Goal: Answer question/provide support: Share knowledge or assist other users

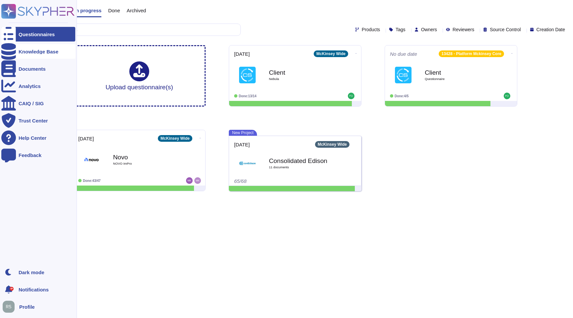
click at [46, 54] on div "Knowledge Base" at bounding box center [38, 51] width 74 height 15
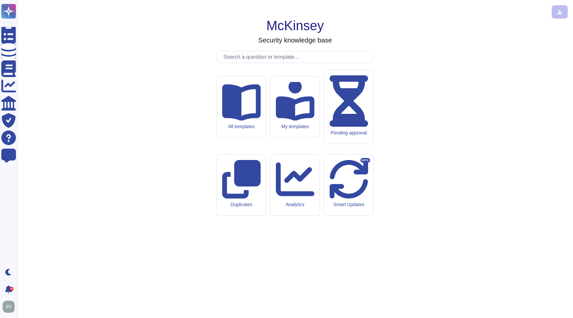
click at [254, 63] on input "text" at bounding box center [296, 57] width 153 height 12
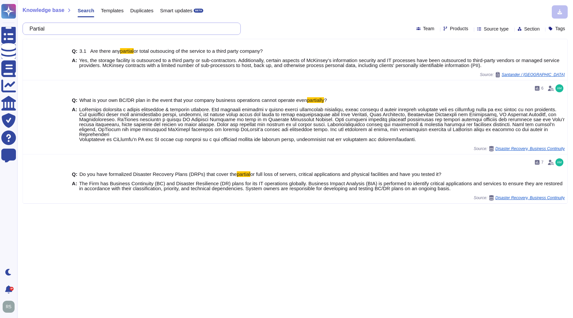
drag, startPoint x: 57, startPoint y: 28, endPoint x: 34, endPoint y: 29, distance: 23.2
click at [34, 29] on input "Partial" at bounding box center [130, 29] width 208 height 12
paste input "Does the organization perform threat modeling for the AI system to evaluate its…"
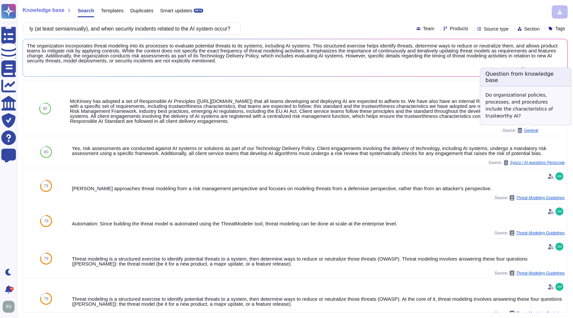
type input "Does the organization perform threat modeling for the AI system to evaluate its…"
click at [531, 130] on span "General" at bounding box center [531, 130] width 14 height 4
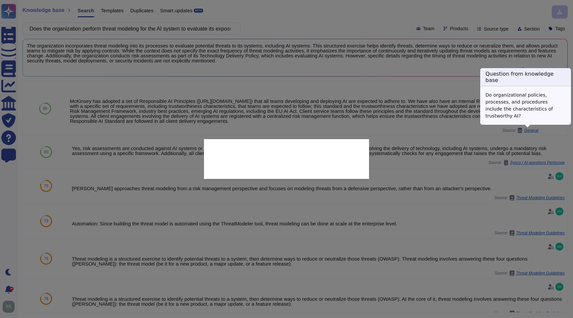
type textarea "Do organizational policies, processes, and procedures include the characteristi…"
type textarea "McKinsey has adopted a set of Responsible AI Principles ([URL][DOMAIN_NAME]) th…"
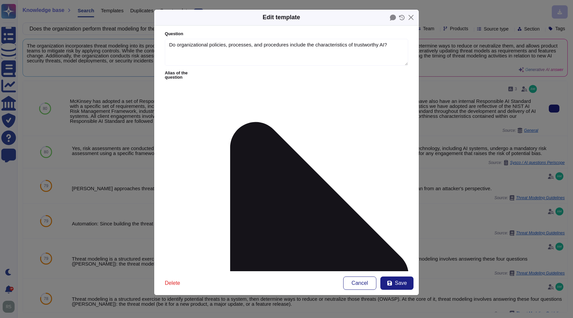
type textarea "Do organizational policies, processes, and procedures include the characteristi…"
type textarea "McKinsey has adopted a set of Responsible AI Principles ([URL][DOMAIN_NAME]) th…"
drag, startPoint x: 171, startPoint y: 102, endPoint x: 197, endPoint y: 109, distance: 26.5
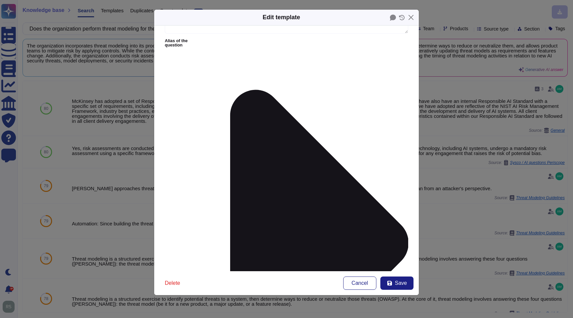
scroll to position [48, 0]
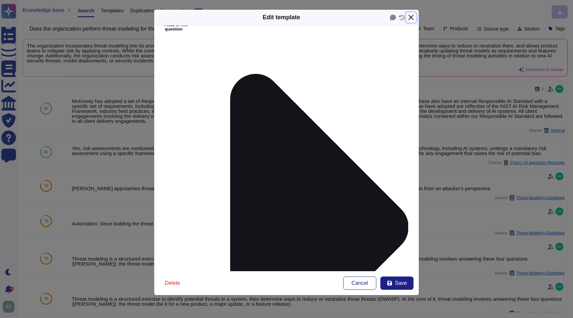
click at [411, 16] on button "Close" at bounding box center [411, 17] width 10 height 10
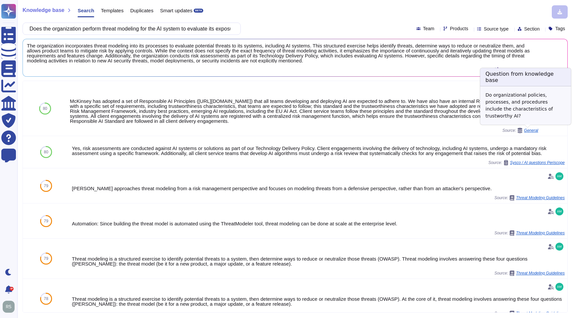
click at [532, 130] on span "General" at bounding box center [531, 130] width 14 height 4
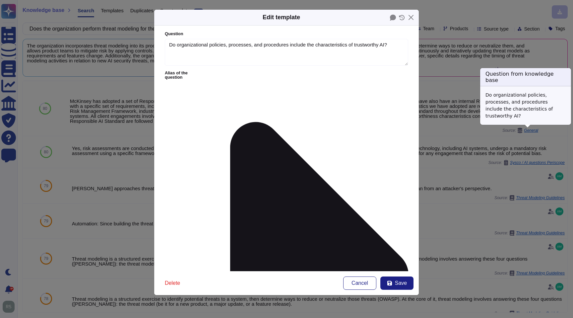
type textarea "Do organizational policies, processes, and procedures include the characteristi…"
type textarea "McKinsey has adopted a set of Responsible AI Principles ([URL][DOMAIN_NAME]) th…"
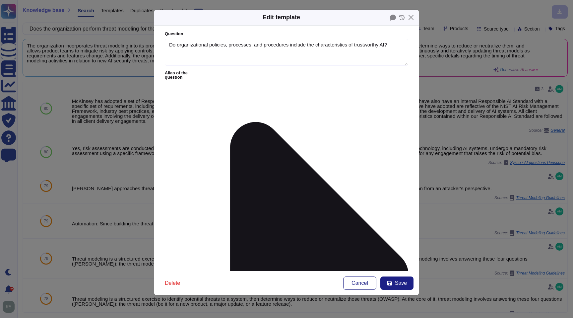
drag, startPoint x: 171, startPoint y: 101, endPoint x: 196, endPoint y: 108, distance: 25.7
click at [410, 17] on button "Close" at bounding box center [411, 17] width 10 height 10
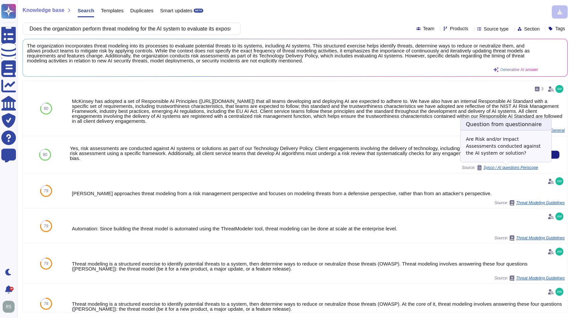
click at [515, 167] on span "Sysco / AI questions Periscope" at bounding box center [510, 167] width 55 height 4
click at [517, 166] on span "Sysco / AI questions Periscope" at bounding box center [510, 167] width 55 height 4
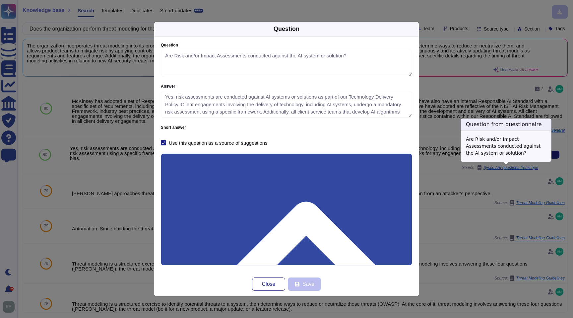
type textarea "Are Risk and/or Impact Assessments conducted against the AI system or solution?"
type textarea "Yes, risk assessments are conducted against AI systems or solutions as part of …"
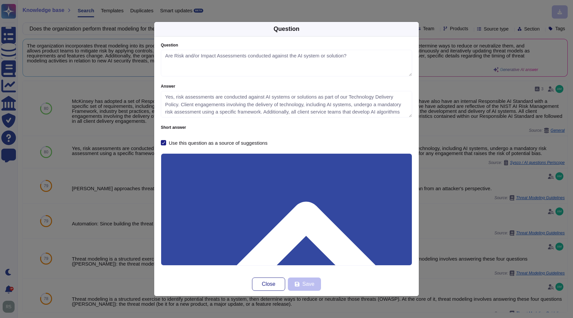
scroll to position [15, 0]
click at [266, 285] on span "Close" at bounding box center [269, 283] width 14 height 5
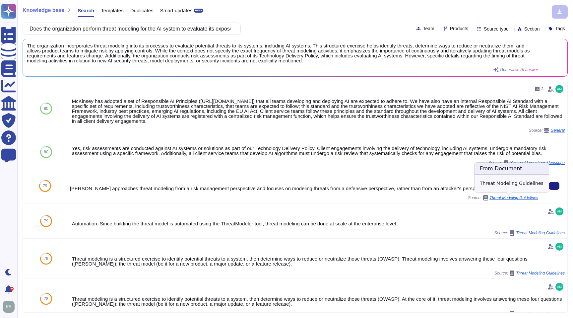
click at [522, 198] on span "Threat Modeling Guidelines" at bounding box center [513, 198] width 49 height 4
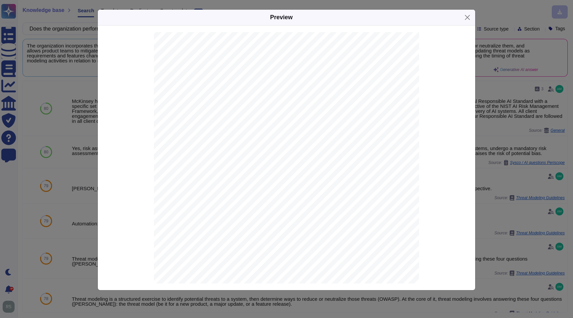
scroll to position [8000, 0]
click at [467, 16] on button "Close" at bounding box center [467, 17] width 10 height 10
